Goal: Book appointment/travel/reservation

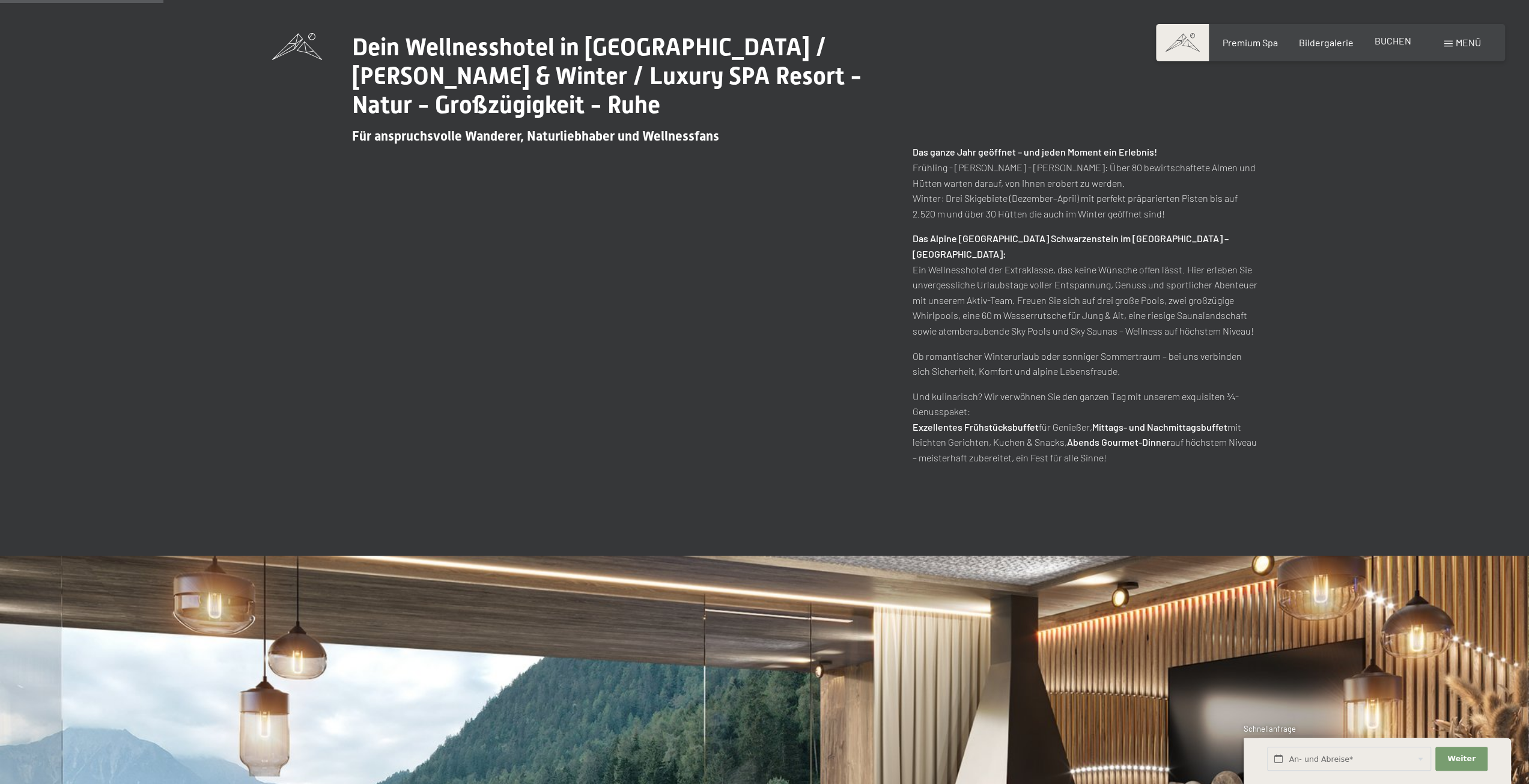
click at [1391, 38] on span "BUCHEN" at bounding box center [1392, 41] width 37 height 11
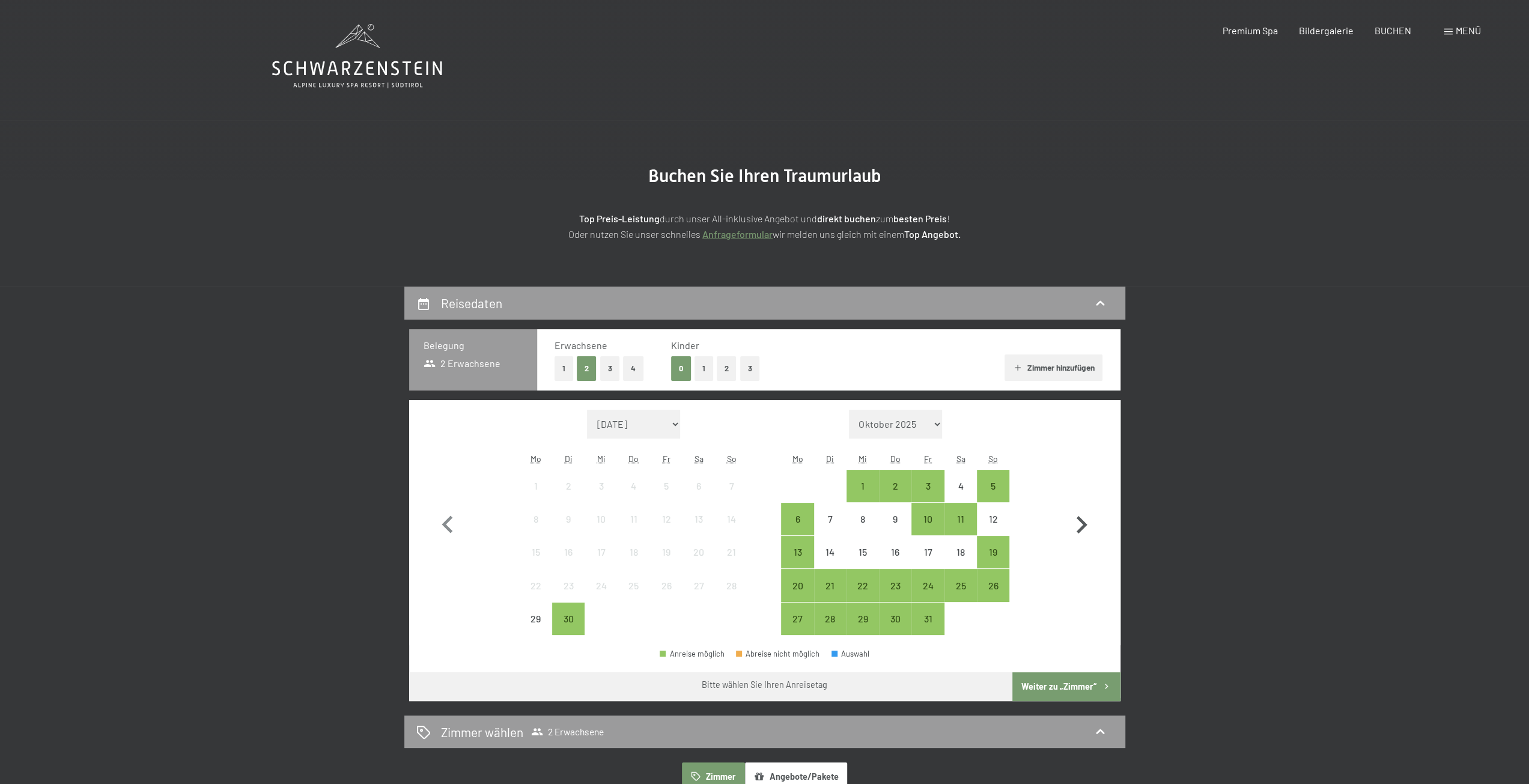
click at [1077, 520] on icon "button" at bounding box center [1081, 525] width 35 height 35
select select "2025-10-01"
select select "2025-11-01"
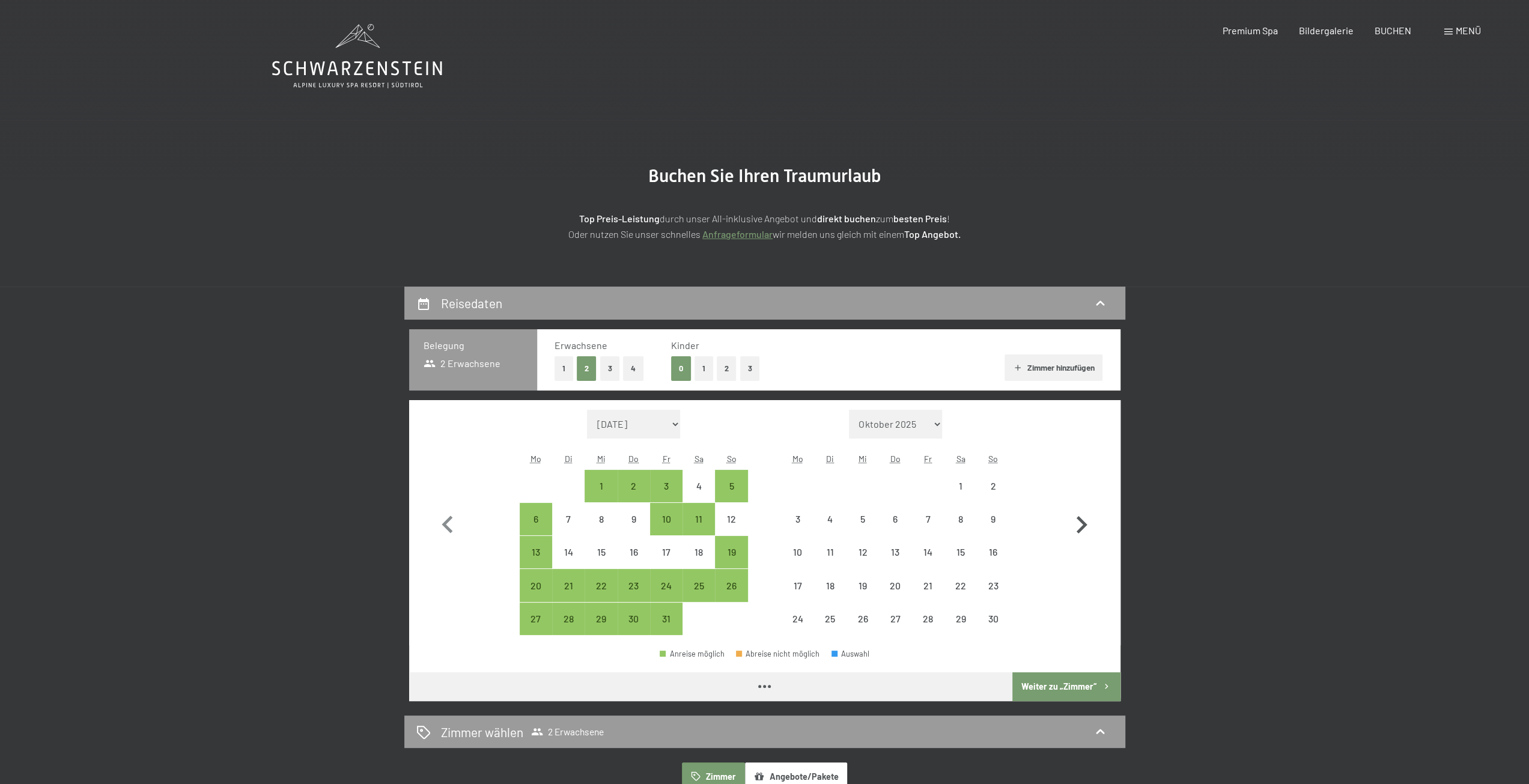
click at [1077, 520] on icon "button" at bounding box center [1081, 525] width 35 height 35
select select "2025-11-01"
select select "2025-12-01"
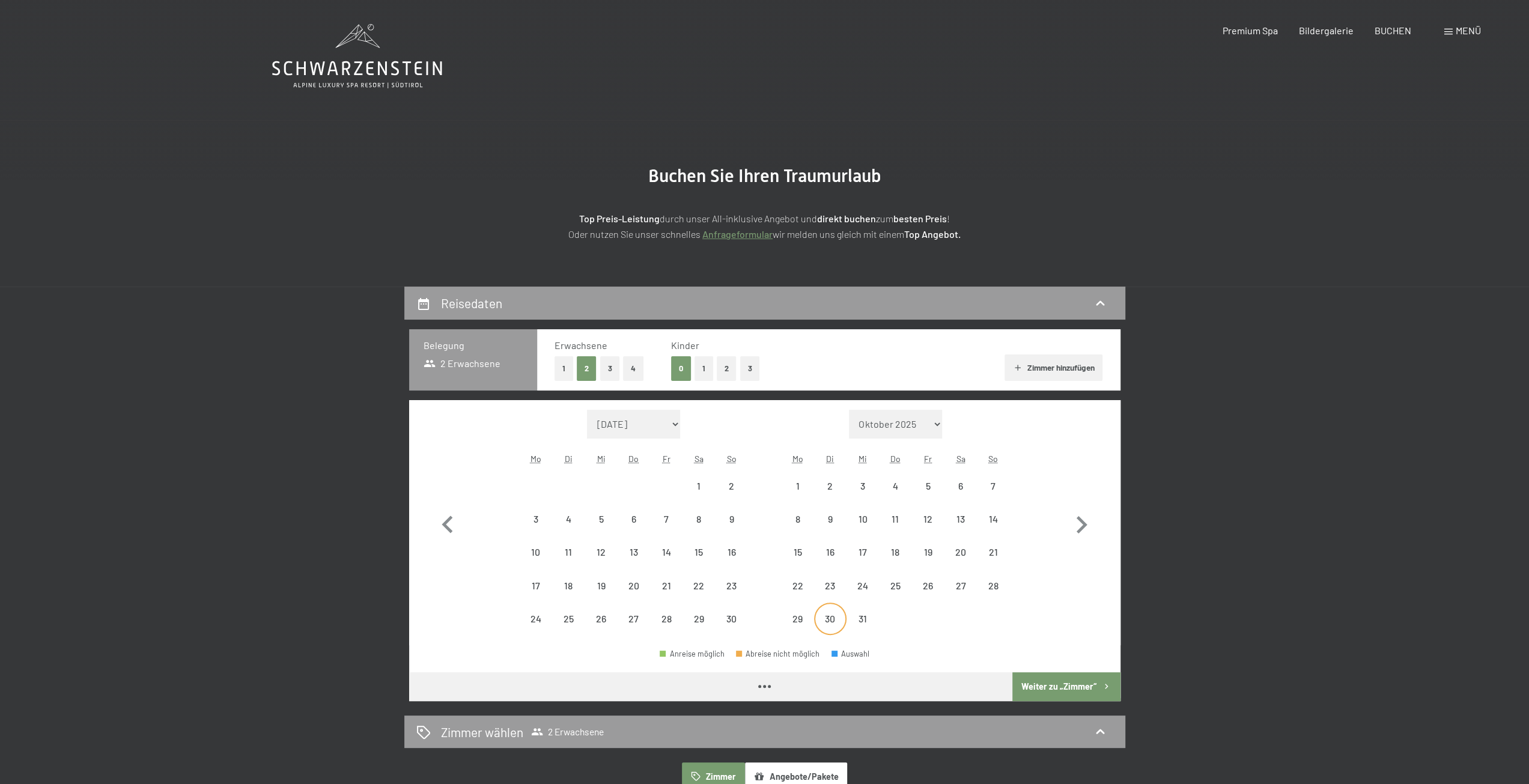
select select "2025-11-01"
select select "2025-12-01"
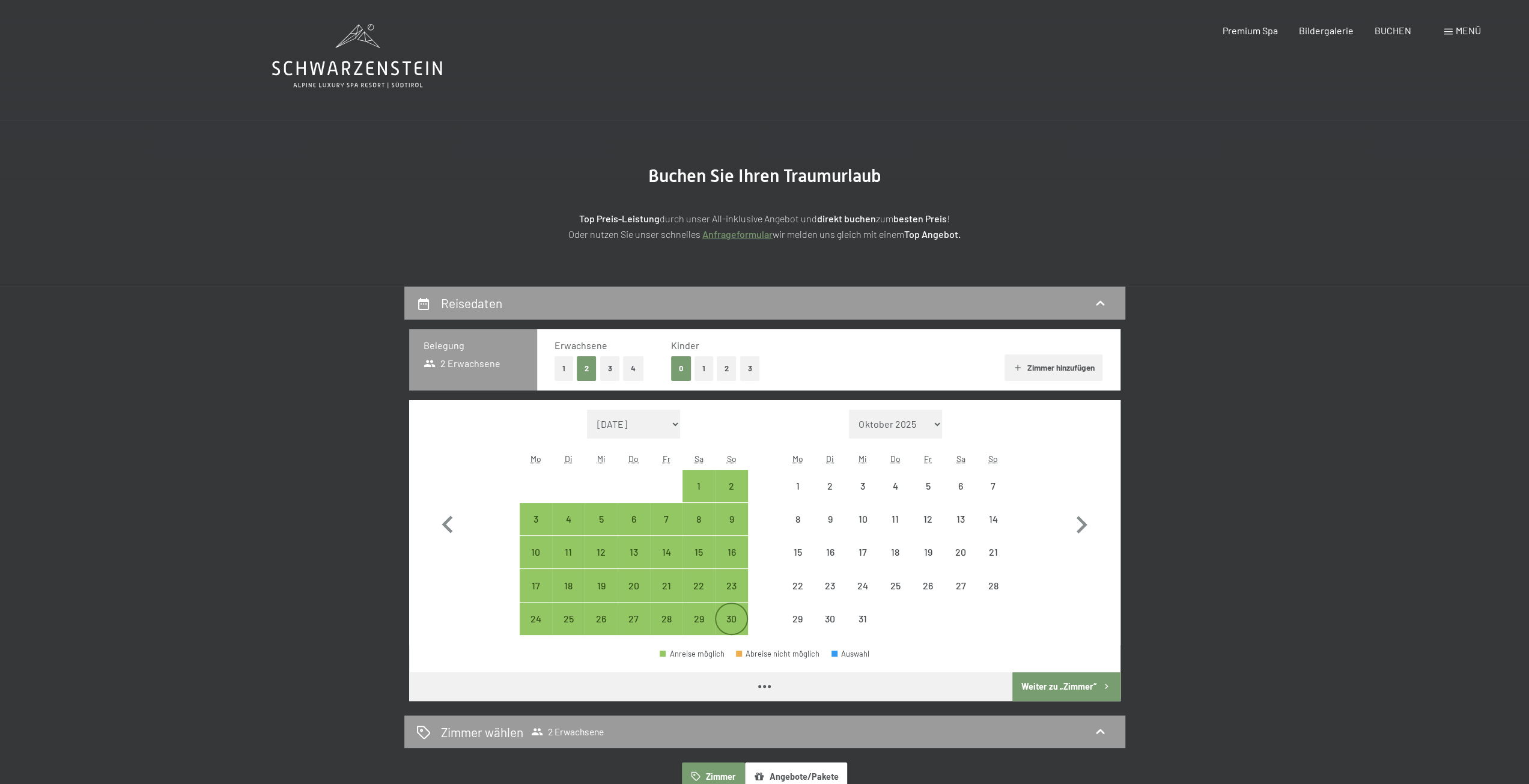
select select "2025-11-01"
select select "2025-12-01"
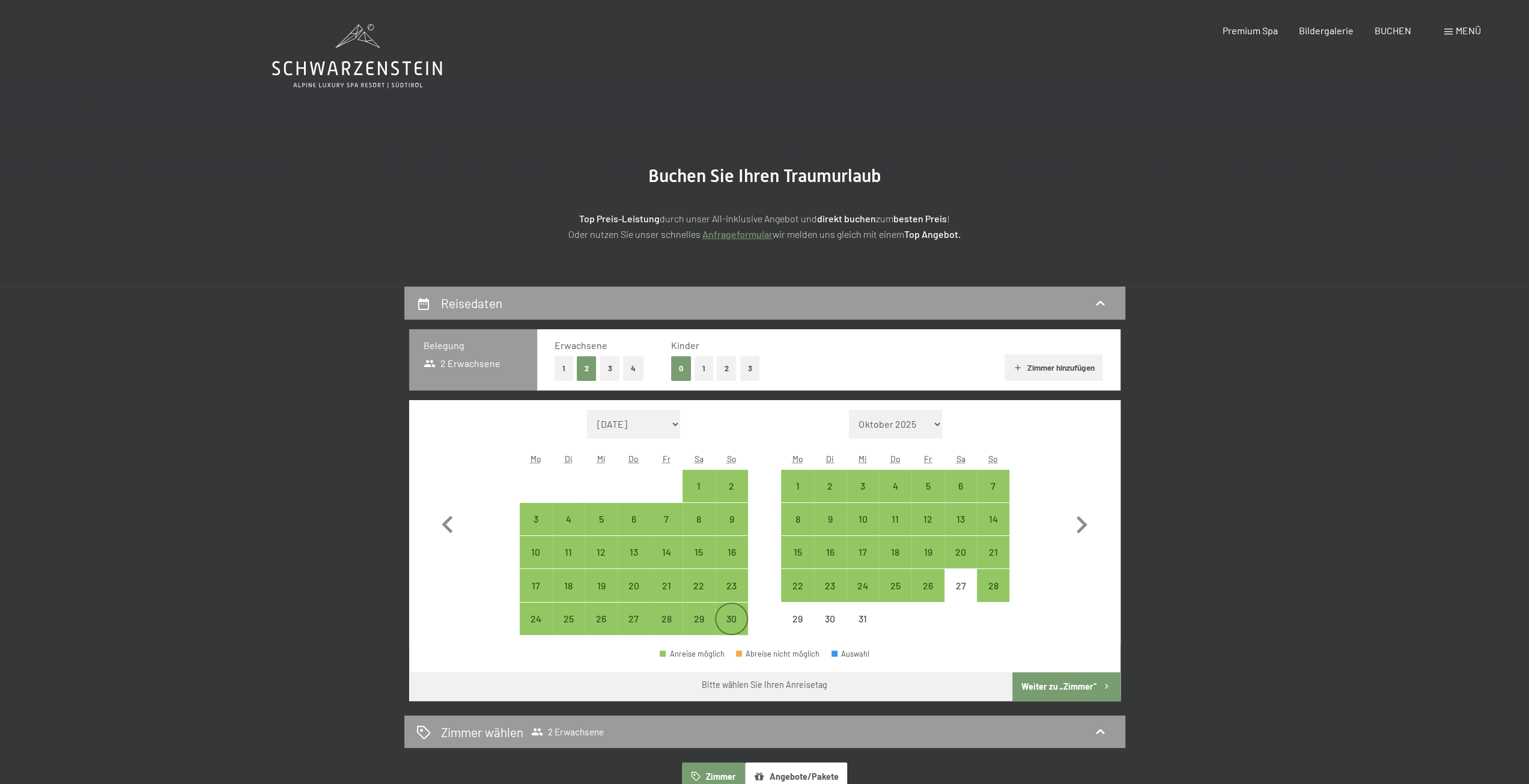
click at [731, 623] on div "30" at bounding box center [731, 629] width 30 height 30
select select "2025-11-01"
select select "2025-12-01"
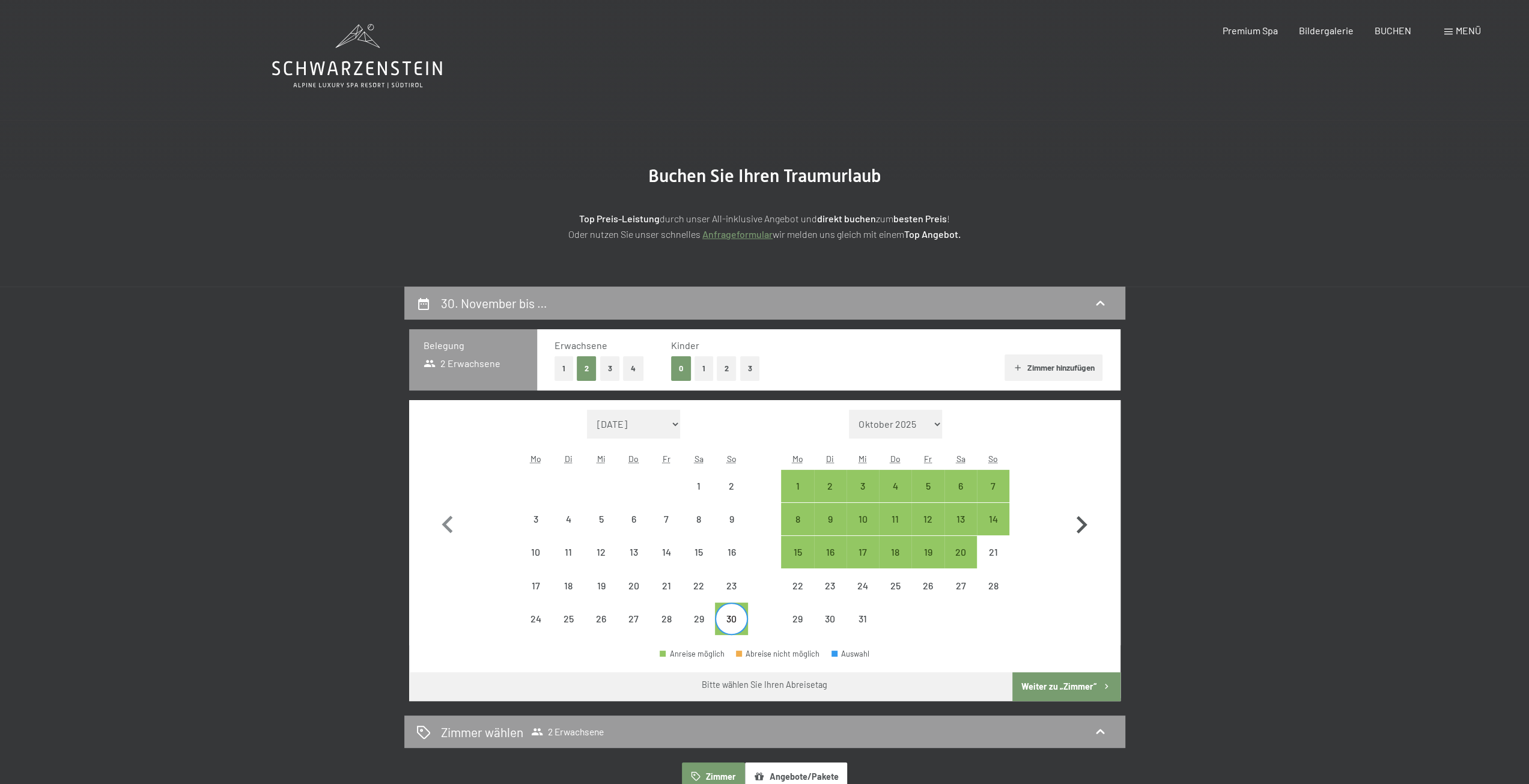
click at [1077, 523] on icon "button" at bounding box center [1081, 525] width 35 height 35
select select "2025-12-01"
select select "2026-01-01"
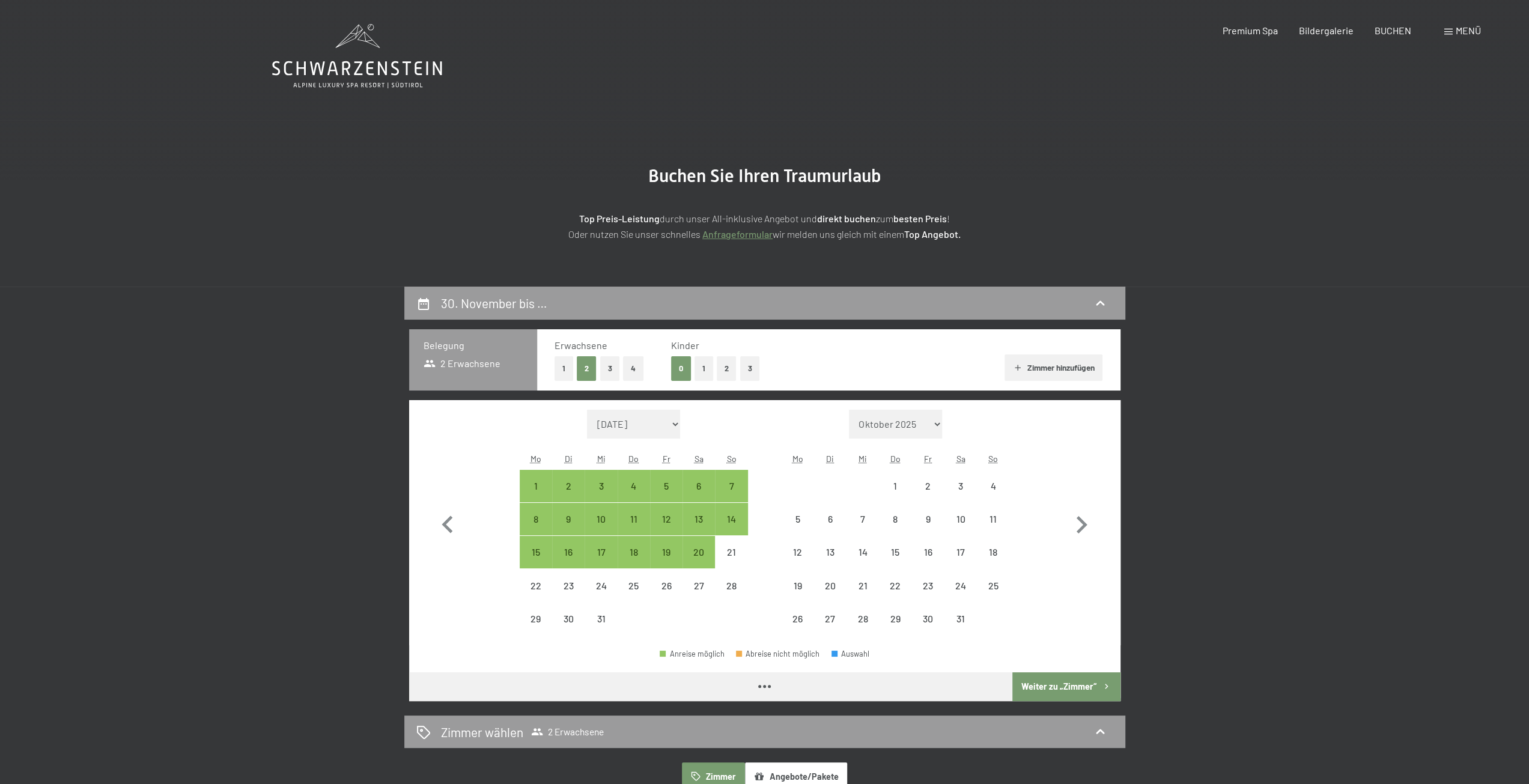
select select "2025-12-01"
select select "2026-01-01"
click at [597, 617] on div "31" at bounding box center [601, 629] width 30 height 30
select select "2025-12-01"
select select "2026-01-01"
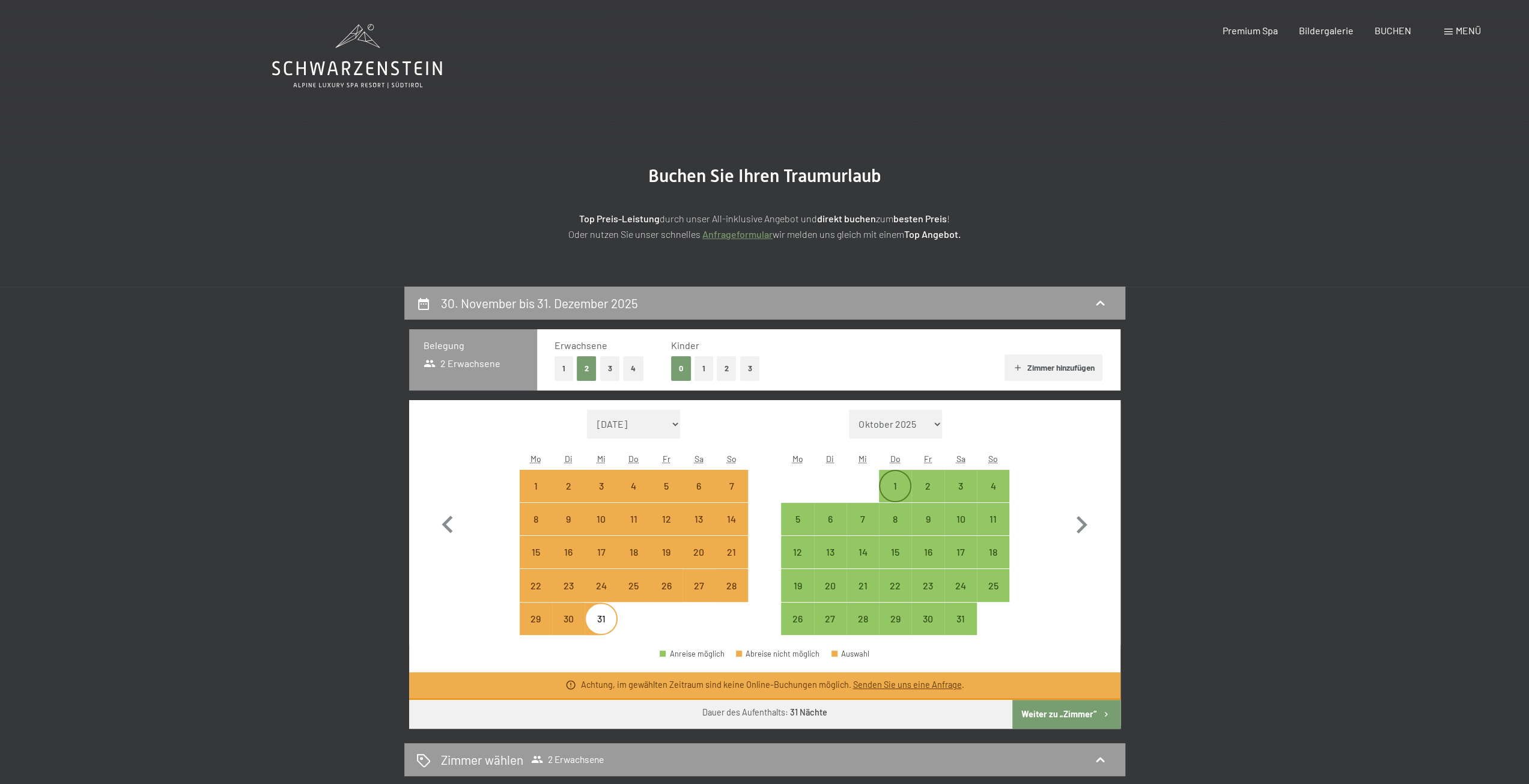
click at [902, 475] on div "1" at bounding box center [895, 486] width 30 height 30
select select "2025-12-01"
select select "2026-01-01"
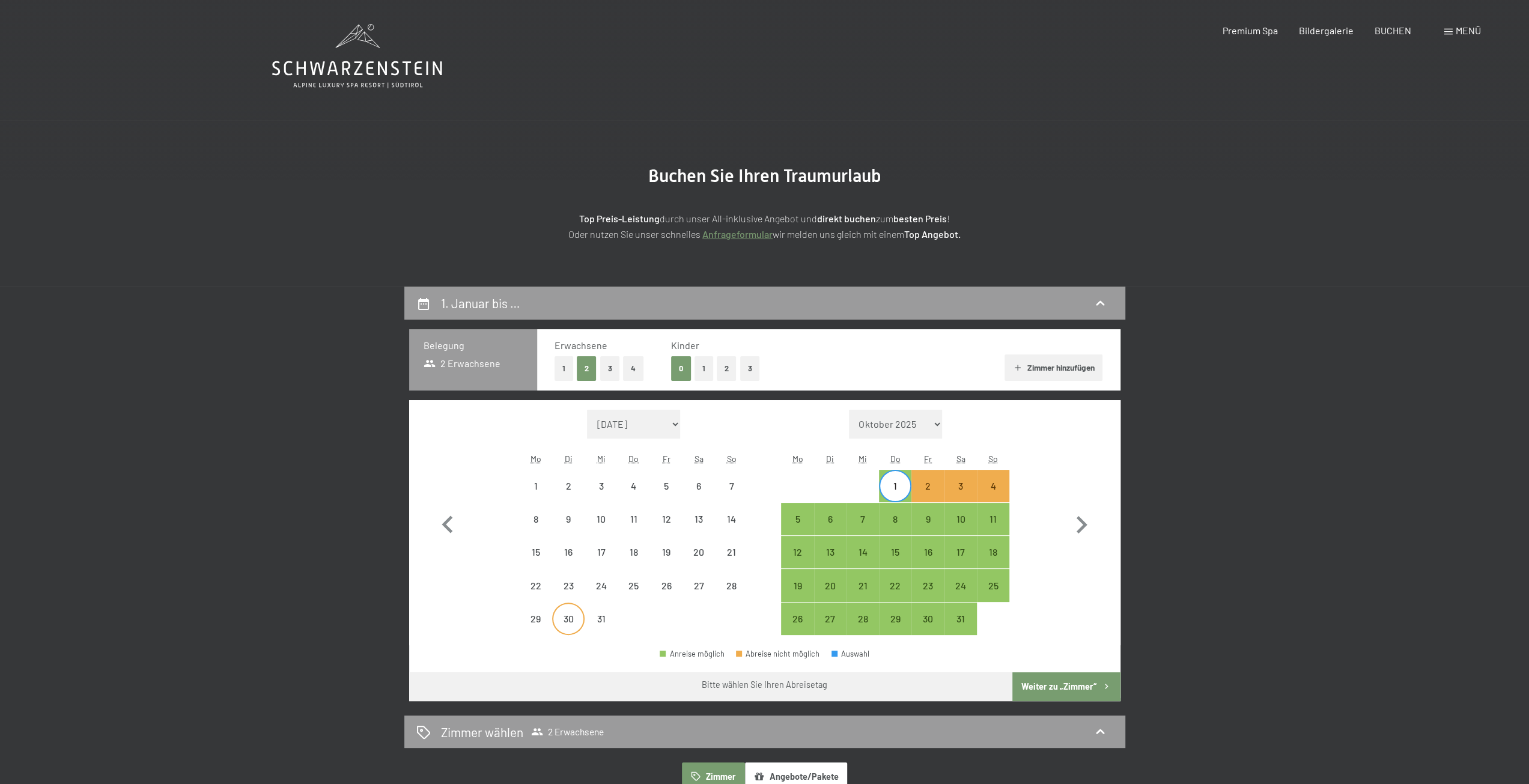
click at [579, 622] on div "30" at bounding box center [568, 629] width 30 height 30
select select "2025-12-01"
select select "2026-01-01"
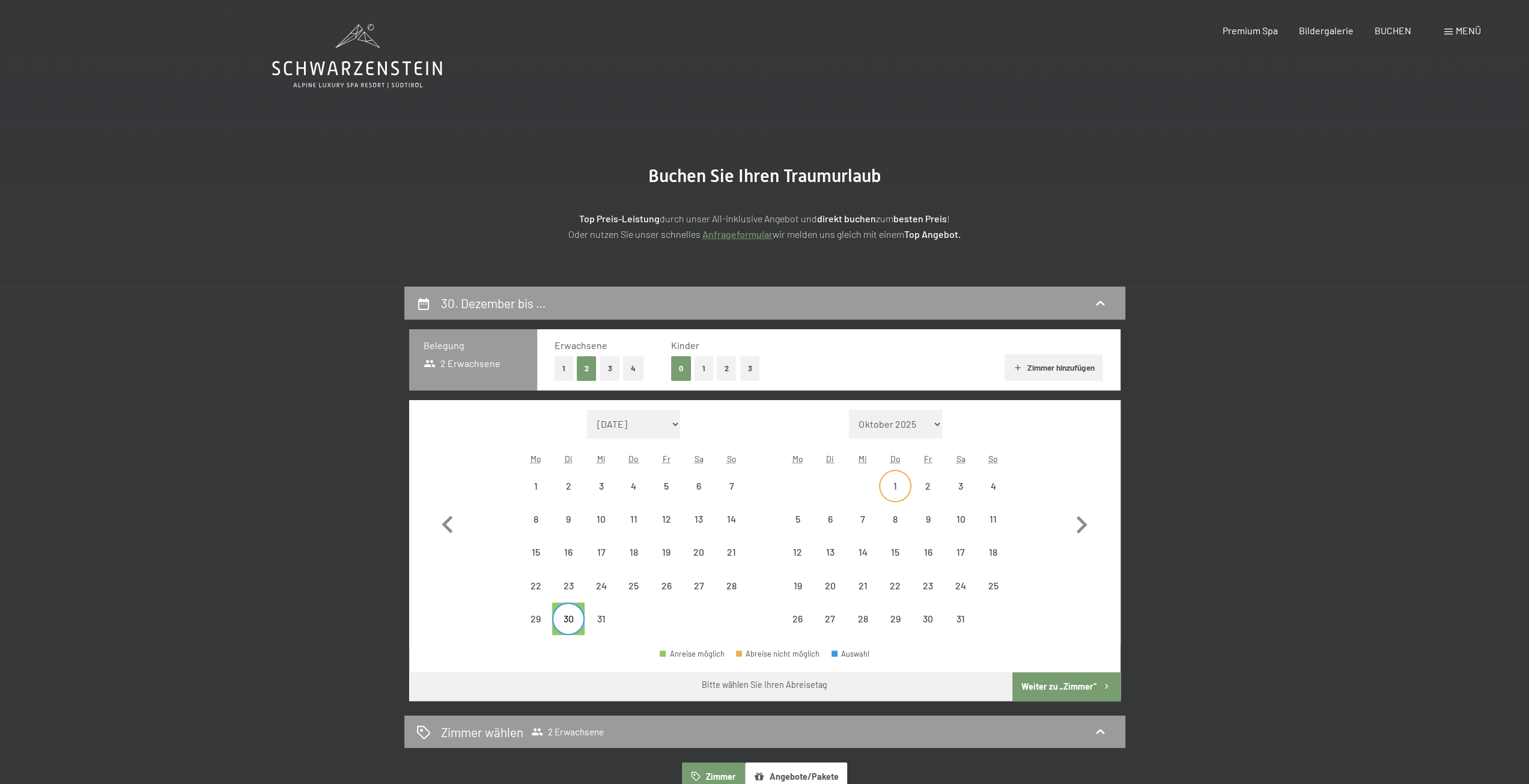
click at [894, 481] on div "1" at bounding box center [895, 496] width 30 height 30
select select "2025-12-01"
select select "2026-01-01"
